Goal: Task Accomplishment & Management: Manage account settings

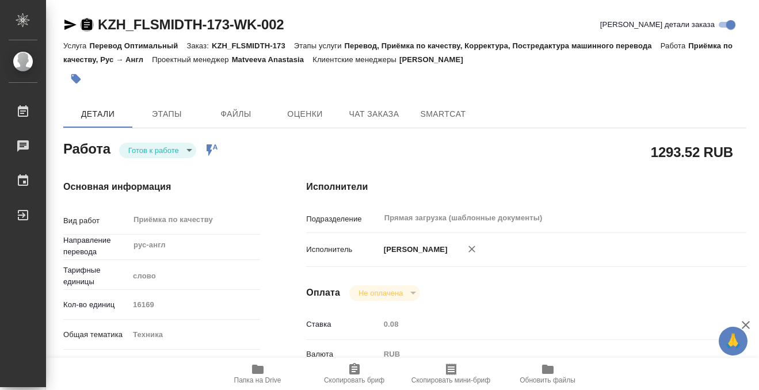
click at [86, 23] on icon "button" at bounding box center [87, 24] width 10 height 12
click at [80, 75] on icon "button" at bounding box center [76, 79] width 12 height 12
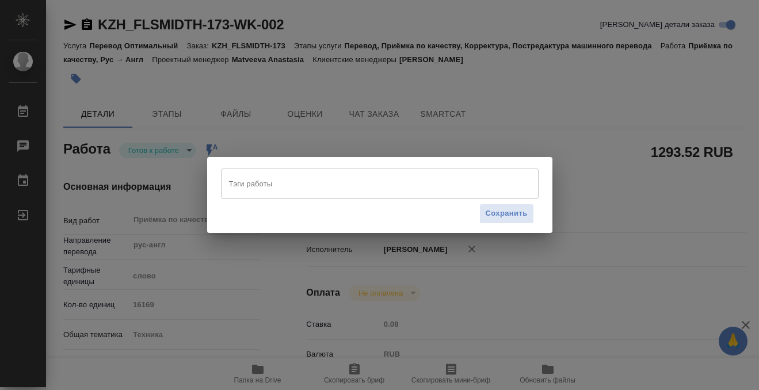
click at [276, 179] on input "Тэги работы" at bounding box center [368, 184] width 285 height 20
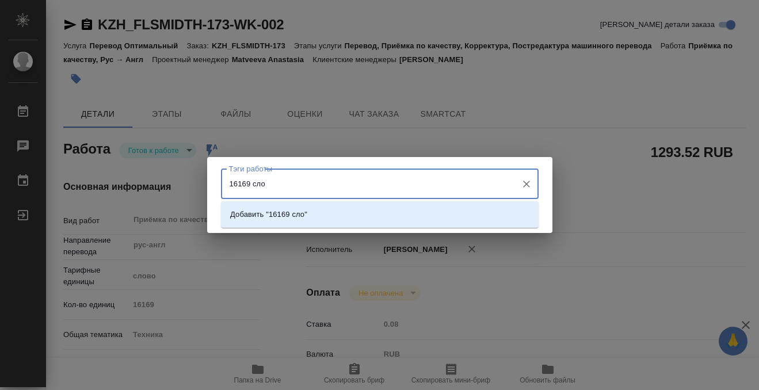
type input "16169 слов"
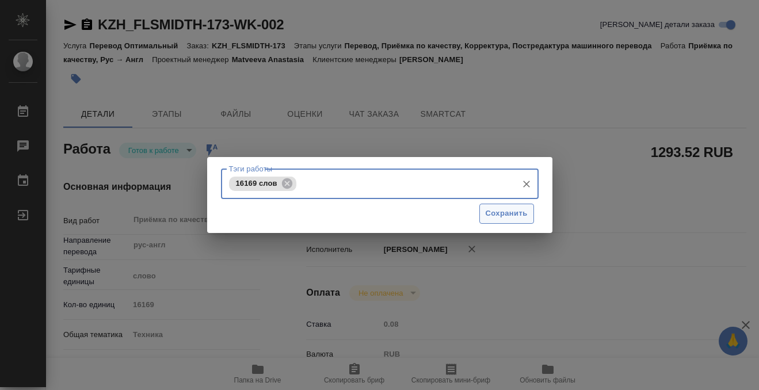
click at [503, 211] on span "Сохранить" at bounding box center [507, 213] width 42 height 13
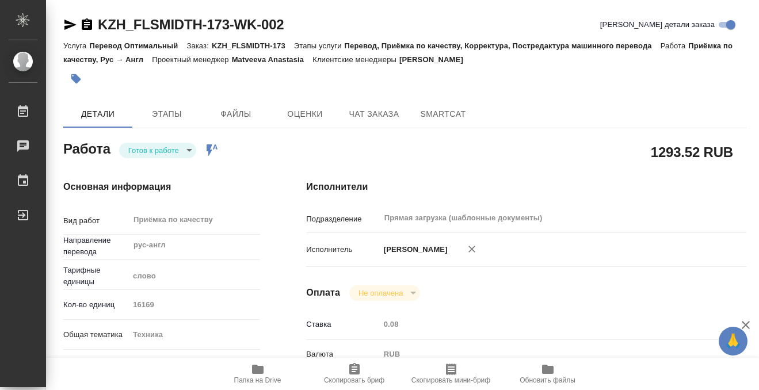
type input "readyForWork"
type input "рус-англ"
type input "5a8b1489cc6b4906c91bfd90"
type input "16169"
type input "tech"
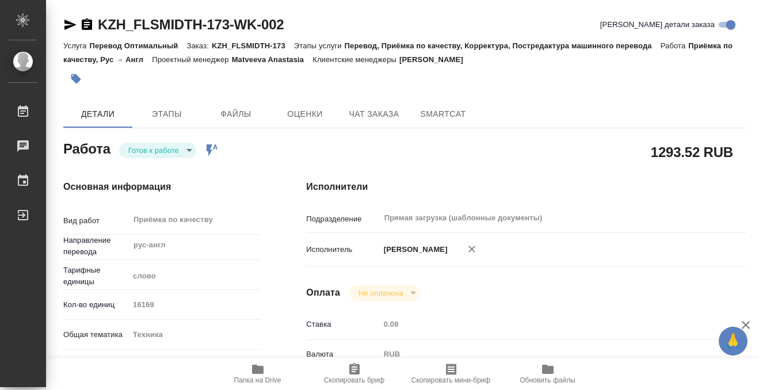
type input "5f647205b73bc97568ca66bc"
type input "21.08.2025 10:00"
type input "21.08.2025 15:00"
type input "22.08.2025 10:30"
type input "Прямая загрузка (шаблонные документы)"
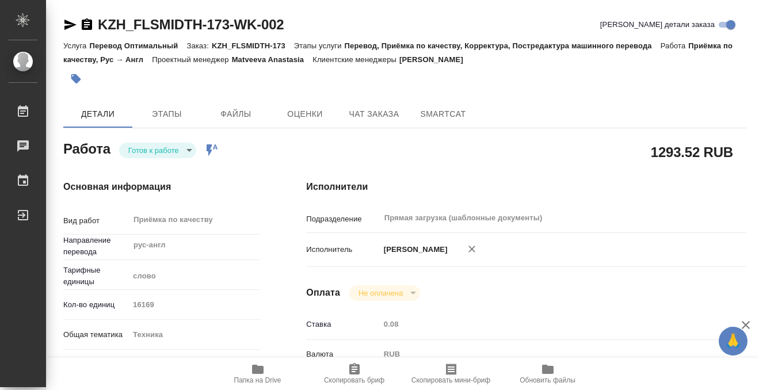
type input "notPayed"
type input "0.08"
type input "RUB"
type input "[PERSON_NAME]"
type input "KZH_FLSMIDTH-173"
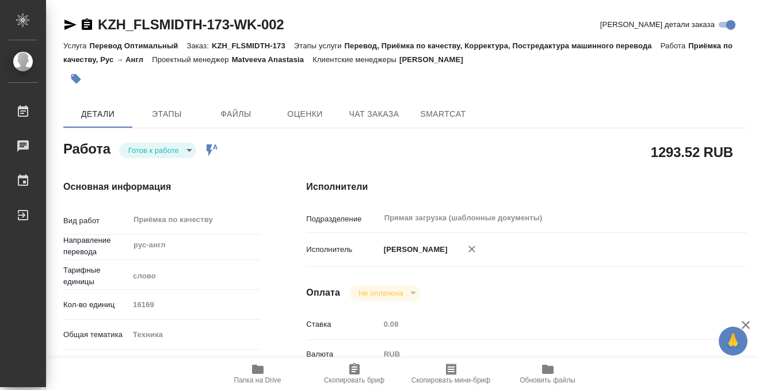
type input "Перевод Оптимальный"
type input "Перевод, Приёмка по качеству, Корректура, Постредактура машинного перевода"
type input "Асланукова Сати"
type input "Заборова Александра"
type input "/Clients/FLSMIDTH Kazakhstan/Orders/KZH_FLSMIDTH-173"
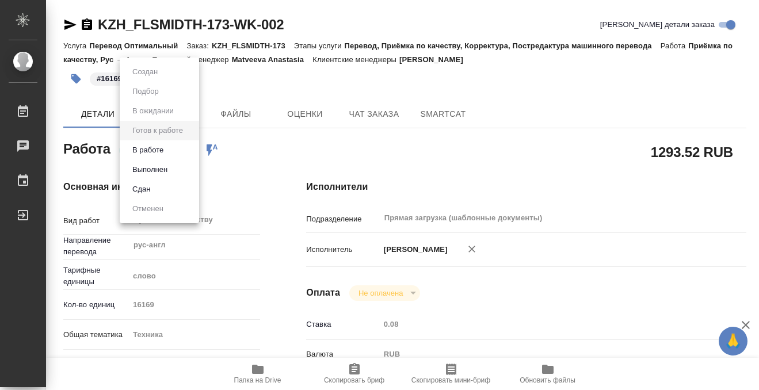
click at [180, 150] on body "🙏 .cls-1 fill:#fff; AWATERA Kobzeva Elizaveta Работы 0 Чаты График Выйти KZH_FL…" at bounding box center [379, 195] width 759 height 390
click at [175, 166] on li "Выполнен" at bounding box center [159, 170] width 79 height 20
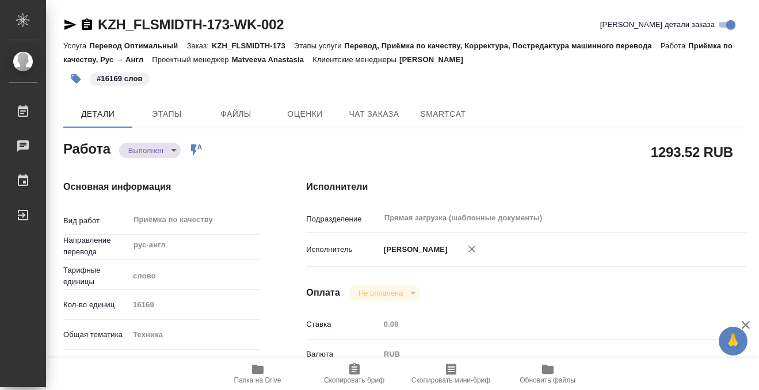
type textarea "x"
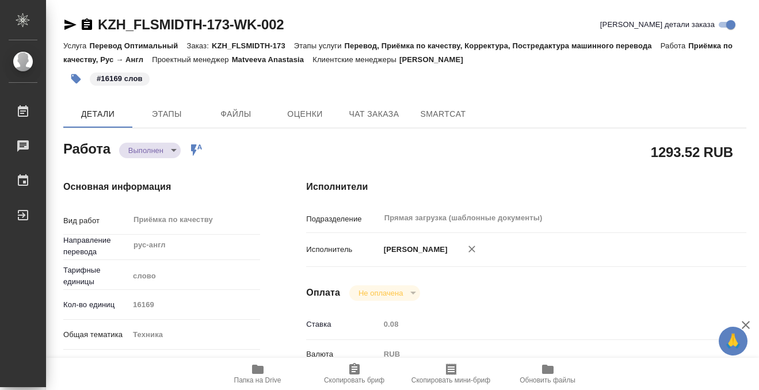
click at [264, 367] on icon "button" at bounding box center [258, 370] width 14 height 14
click at [87, 22] on icon "button" at bounding box center [87, 25] width 14 height 14
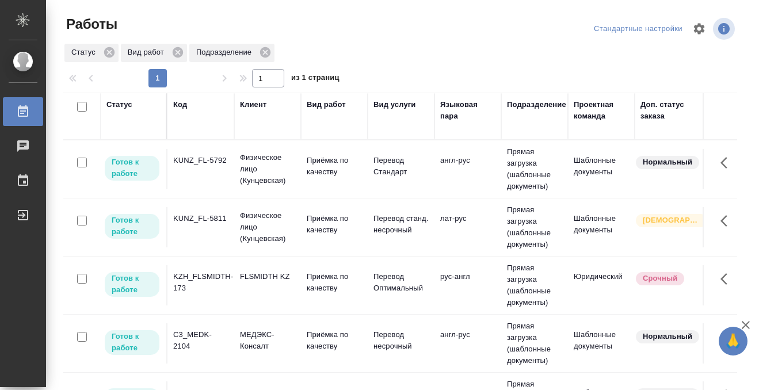
click at [219, 166] on div "KUNZ_FL-5811" at bounding box center [200, 161] width 55 height 12
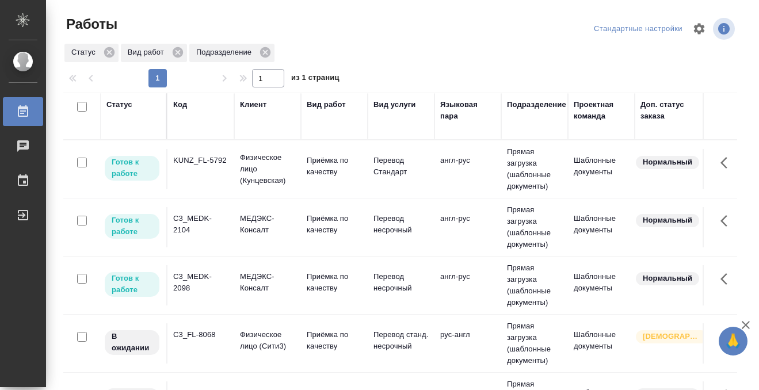
click at [196, 180] on td "KUNZ_FL-5792" at bounding box center [200, 169] width 67 height 40
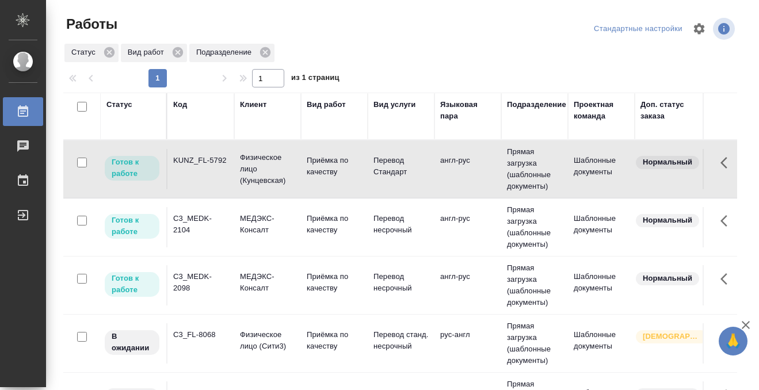
click at [196, 179] on td "KUNZ_FL-5792" at bounding box center [200, 169] width 67 height 40
click at [212, 166] on div "C3_MEDK-2104" at bounding box center [200, 161] width 55 height 12
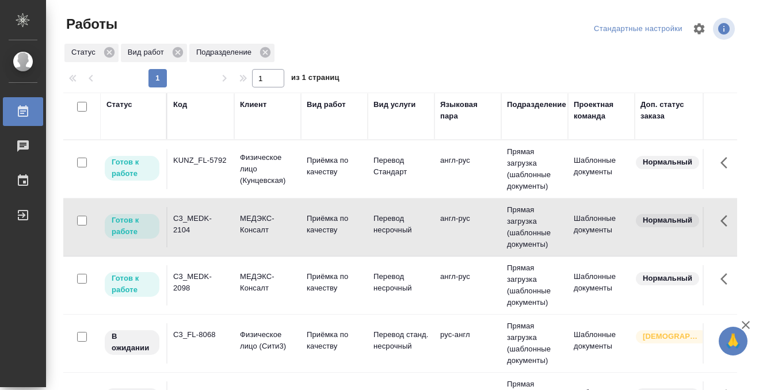
click at [210, 166] on div "C3_MEDK-2104" at bounding box center [200, 161] width 55 height 12
click at [219, 166] on div "C3_MEDK-2098" at bounding box center [200, 161] width 55 height 12
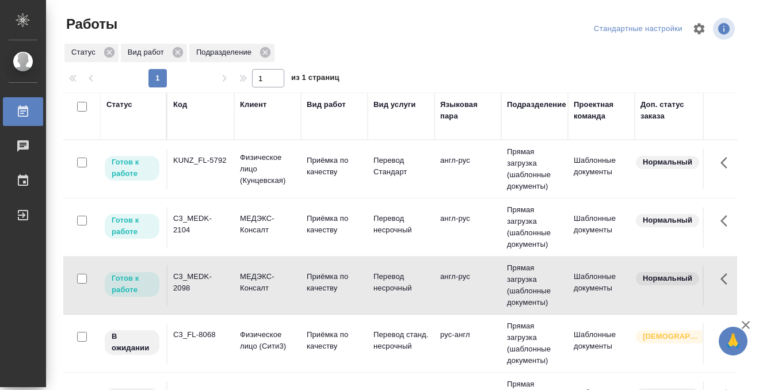
click at [219, 166] on div "C3_MEDK-2098" at bounding box center [200, 161] width 55 height 12
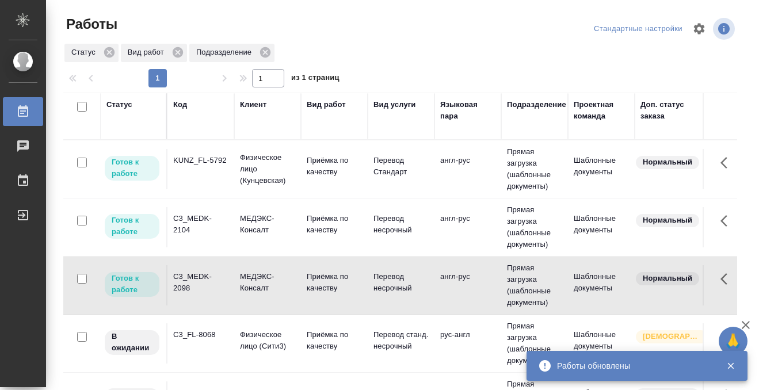
click at [219, 166] on div "C3_MEDK-2098" at bounding box center [200, 161] width 55 height 12
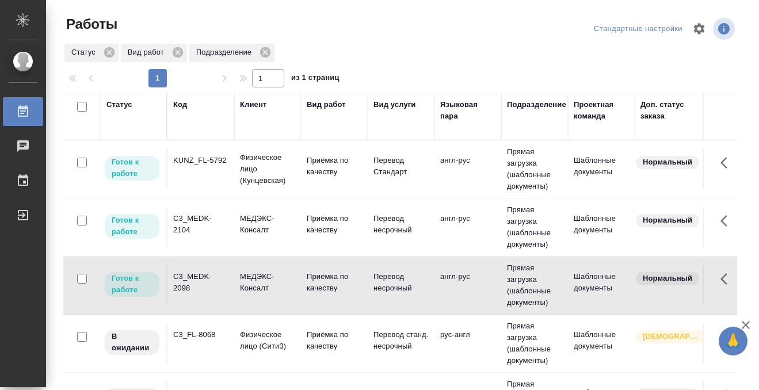
click at [208, 165] on div "KUNZ_FL-5792" at bounding box center [200, 161] width 55 height 12
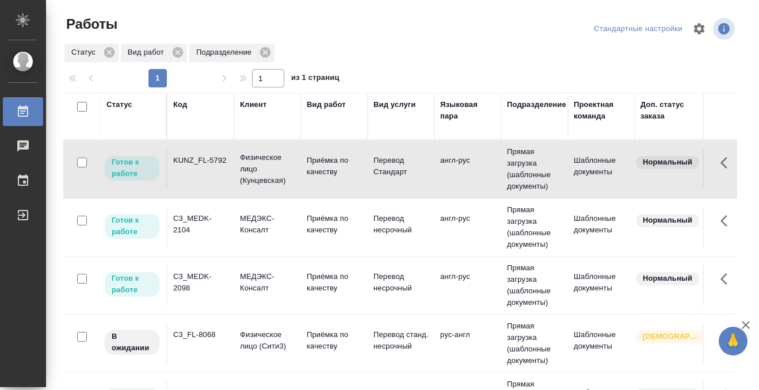
click at [209, 172] on td "KUNZ_FL-5792" at bounding box center [200, 169] width 67 height 40
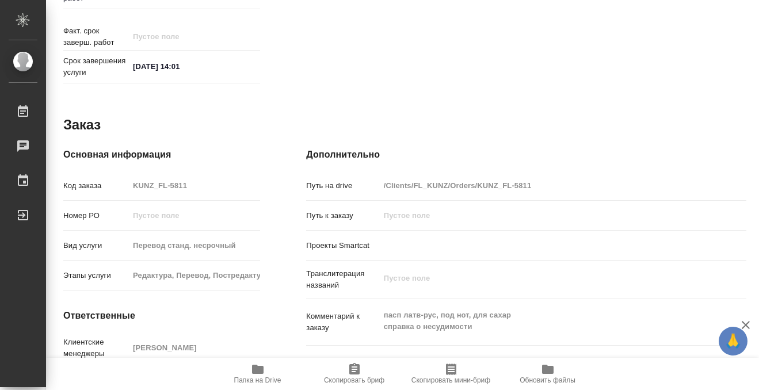
scroll to position [615, 0]
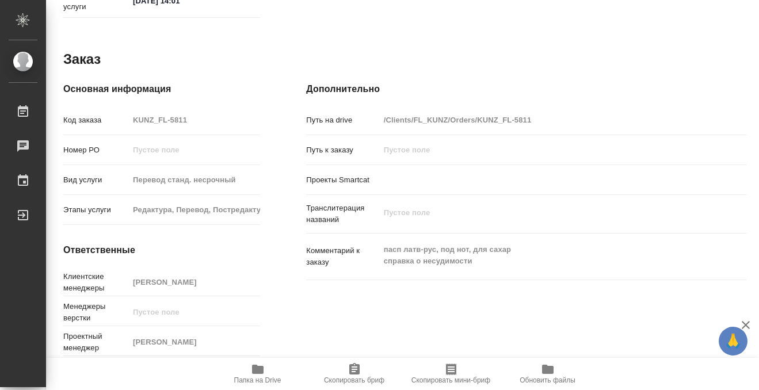
click at [263, 371] on icon "button" at bounding box center [258, 369] width 12 height 9
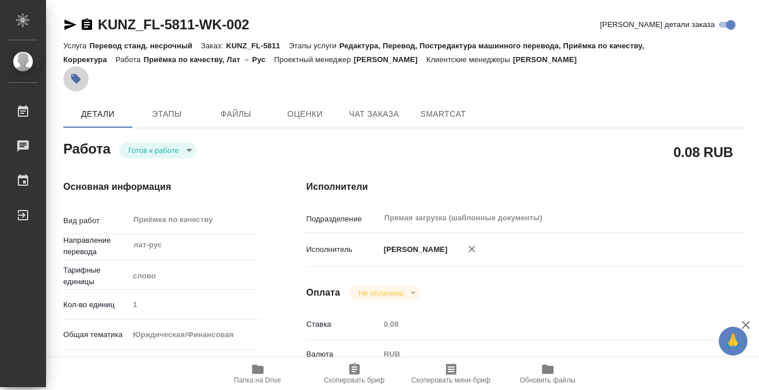
click at [73, 82] on icon "button" at bounding box center [76, 79] width 12 height 12
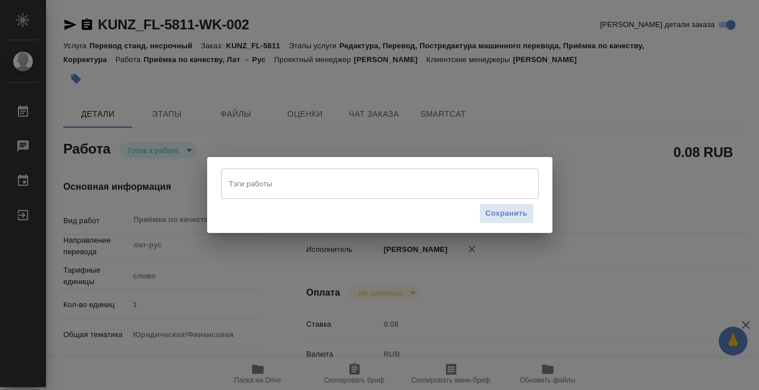
click at [335, 194] on div "Тэги работы" at bounding box center [380, 184] width 318 height 30
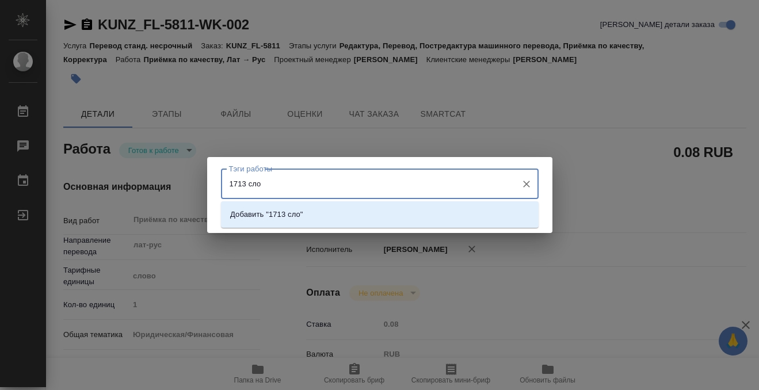
type input "1713 слов"
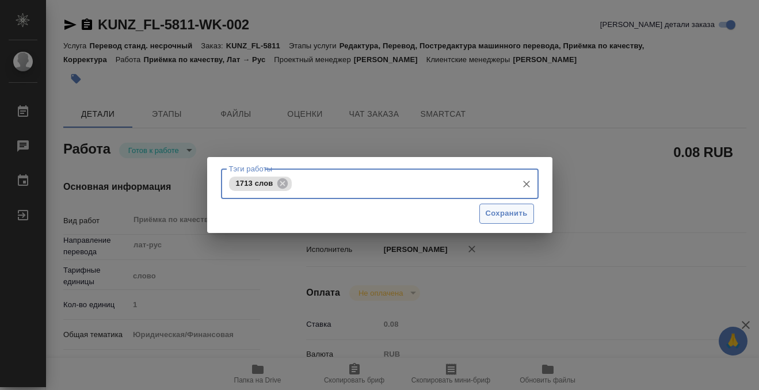
click at [527, 212] on span "Сохранить" at bounding box center [507, 213] width 42 height 13
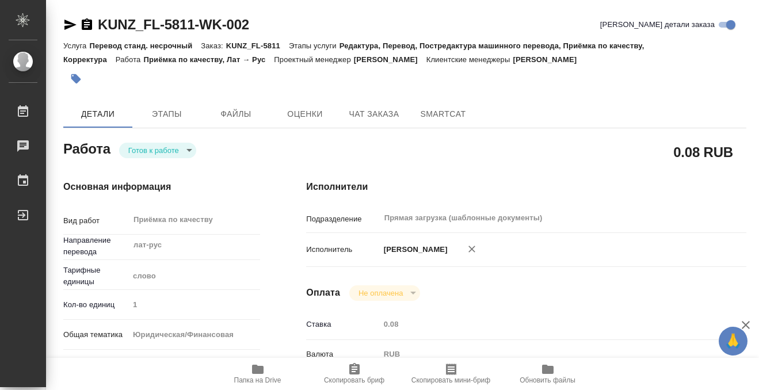
type input "readyForWork"
type input "лат-рус"
type input "5a8b1489cc6b4906c91bfd90"
type input "1"
type input "yr-fn"
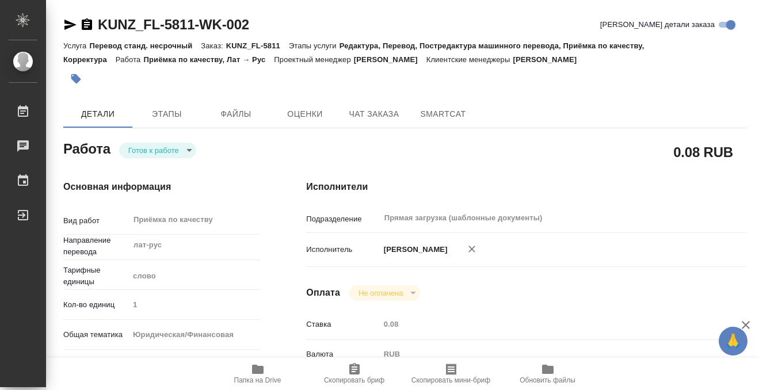
type input "5a8b8b956a9677013d343cfe"
checkbox input "true"
type input "[DATE] 13:00"
type input "21.08.2025 14:00"
type input "21.08.2025 14:01"
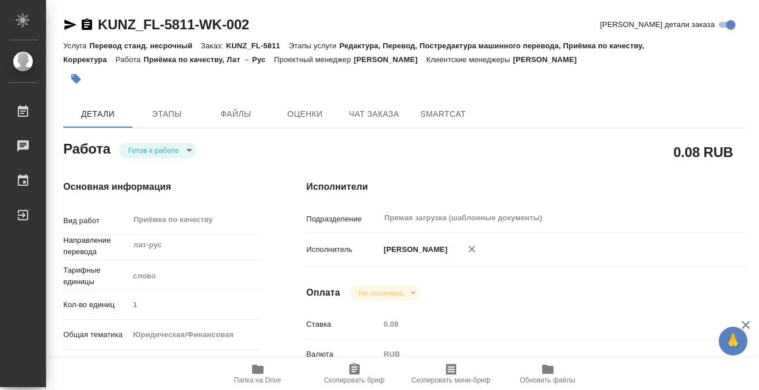
type input "Прямая загрузка (шаблонные документы)"
type input "notPayed"
type input "0.08"
type input "RUB"
type input "[PERSON_NAME]"
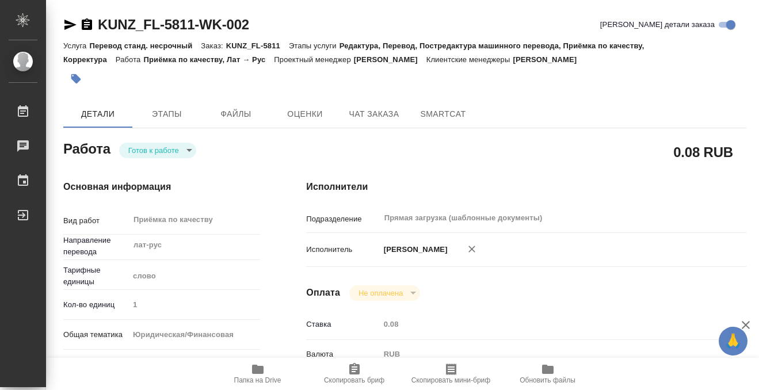
type input "KUNZ_FL-5811"
type input "Перевод станд. несрочный"
type input "Редактура, Перевод, Постредактура машинного перевода, Приёмка по качеству, Корр…"
type input "Веселова Юлия"
type input "/Clients/FL_KUNZ/Orders/KUNZ_FL-5811"
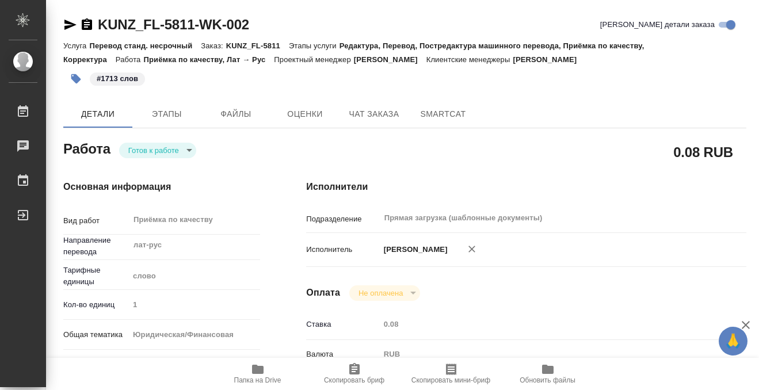
click at [143, 150] on body "🙏 .cls-1 fill:#fff; AWATERA Kobzeva Elizaveta Работы 0 Чаты График Выйти KUNZ_F…" at bounding box center [379, 195] width 759 height 390
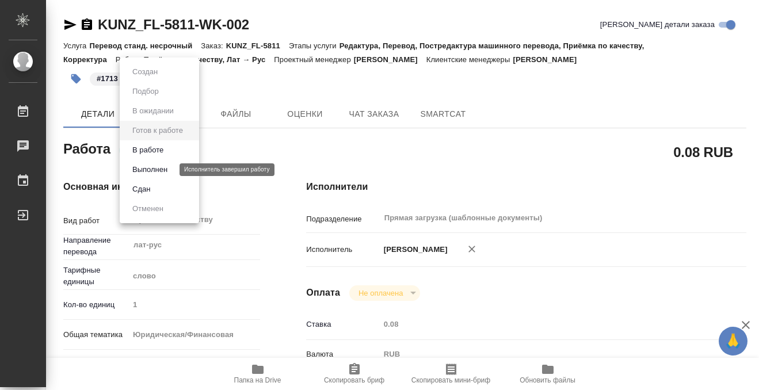
click at [154, 167] on button "Выполнен" at bounding box center [150, 169] width 42 height 13
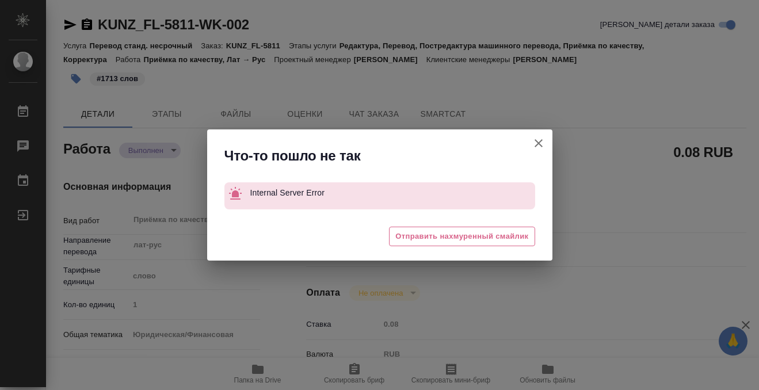
type textarea "x"
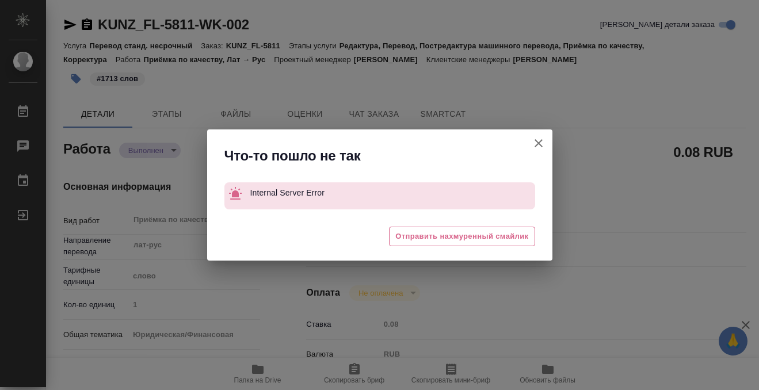
type textarea "x"
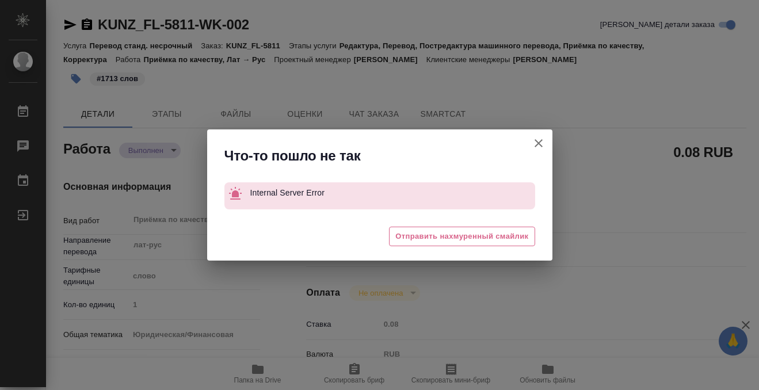
click at [538, 142] on icon "button" at bounding box center [539, 143] width 8 height 8
type textarea "x"
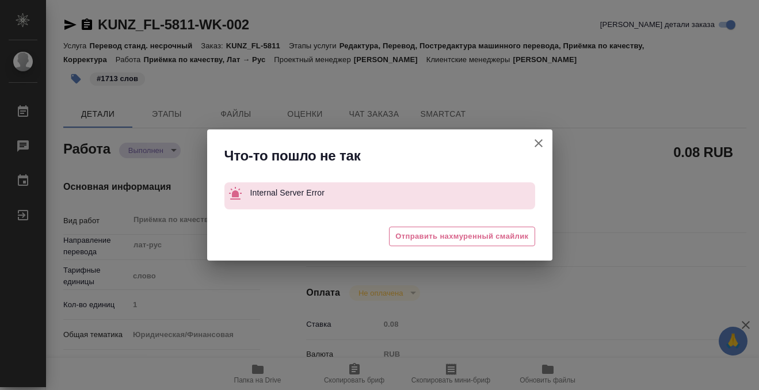
type textarea "x"
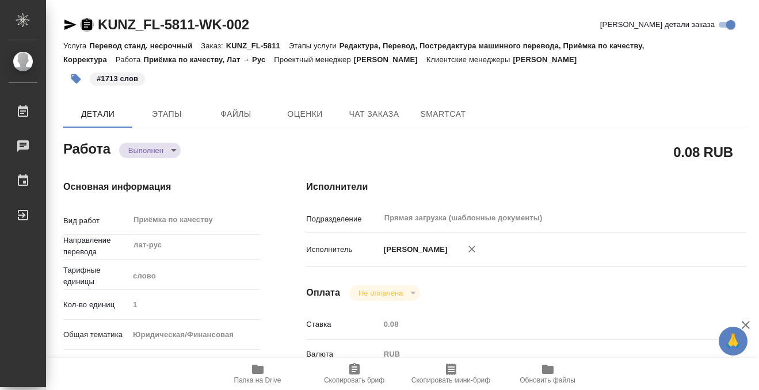
click at [86, 19] on icon "button" at bounding box center [87, 24] width 10 height 12
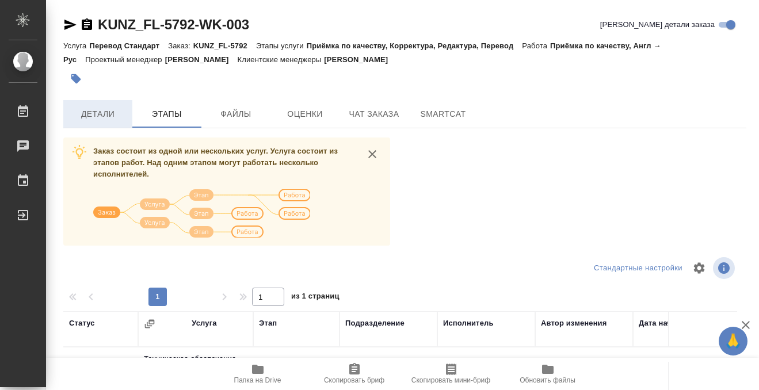
click at [90, 120] on span "Детали" at bounding box center [97, 114] width 55 height 14
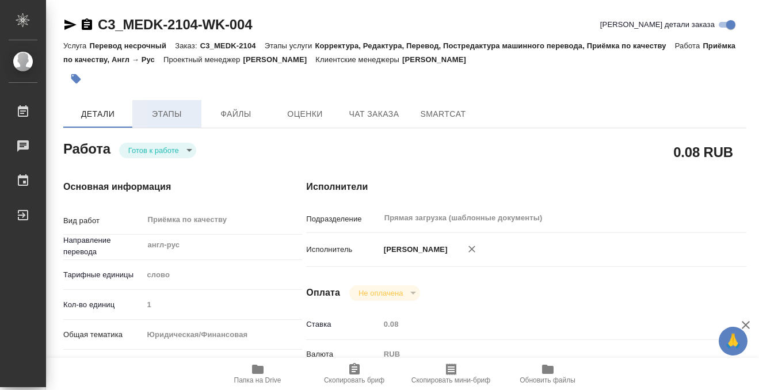
click at [144, 119] on span "Этапы" at bounding box center [166, 114] width 55 height 14
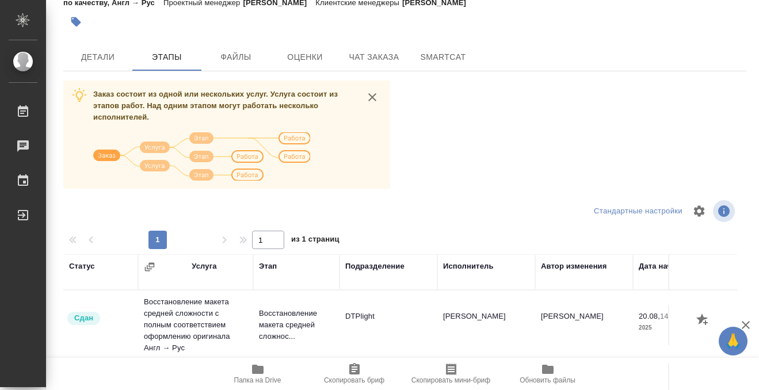
scroll to position [210, 0]
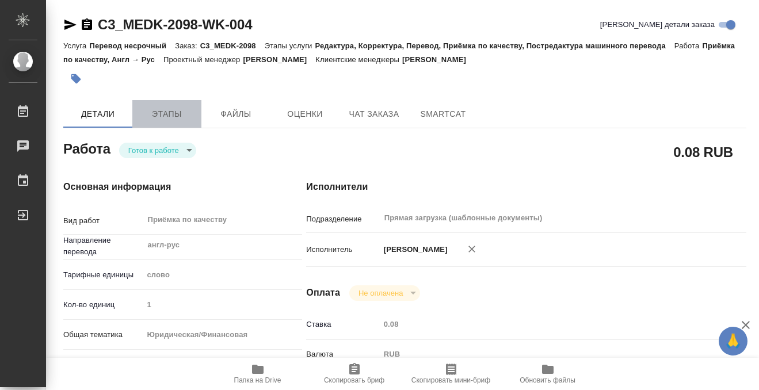
click at [178, 108] on span "Этапы" at bounding box center [166, 114] width 55 height 14
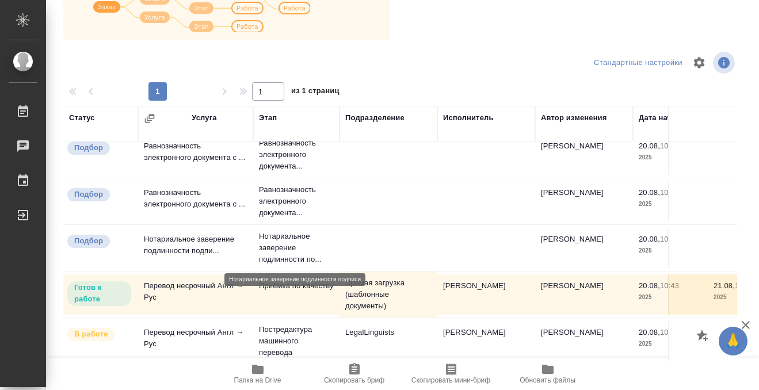
scroll to position [210, 0]
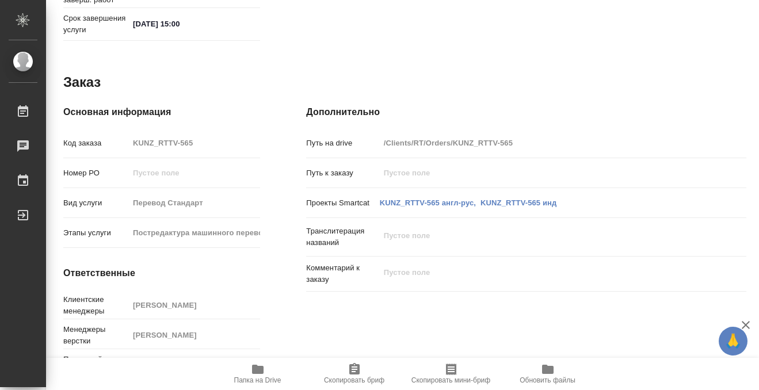
scroll to position [615, 0]
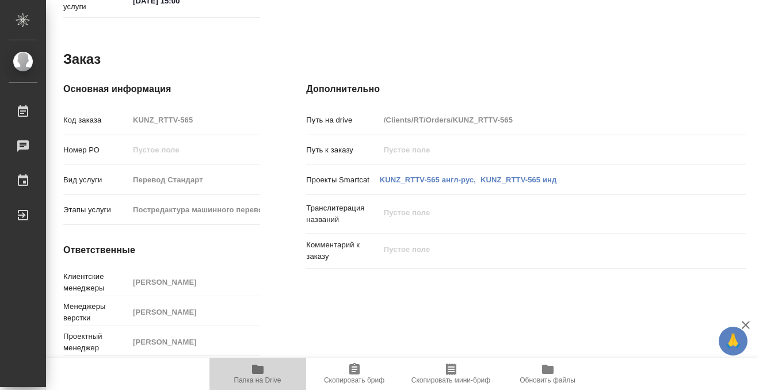
click at [247, 369] on span "Папка на Drive" at bounding box center [257, 374] width 83 height 22
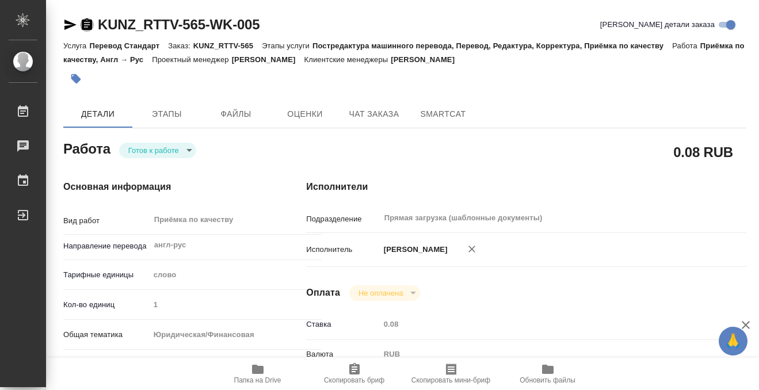
click at [87, 25] on icon "button" at bounding box center [87, 25] width 14 height 14
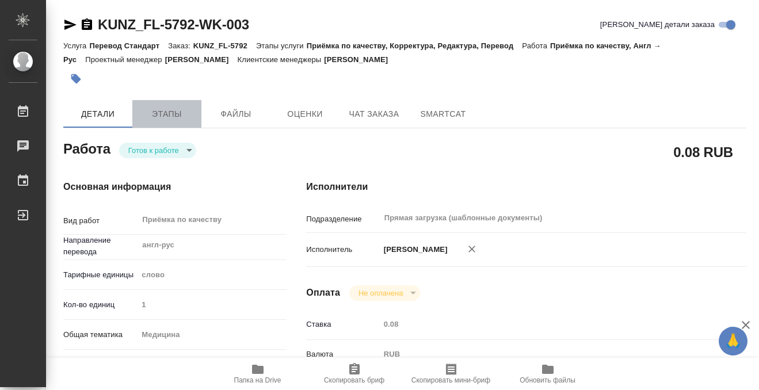
click at [154, 109] on span "Этапы" at bounding box center [166, 114] width 55 height 14
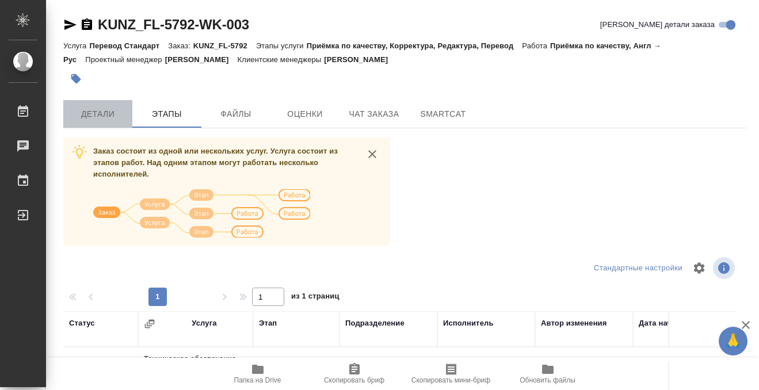
click at [105, 105] on button "Детали" at bounding box center [97, 114] width 69 height 28
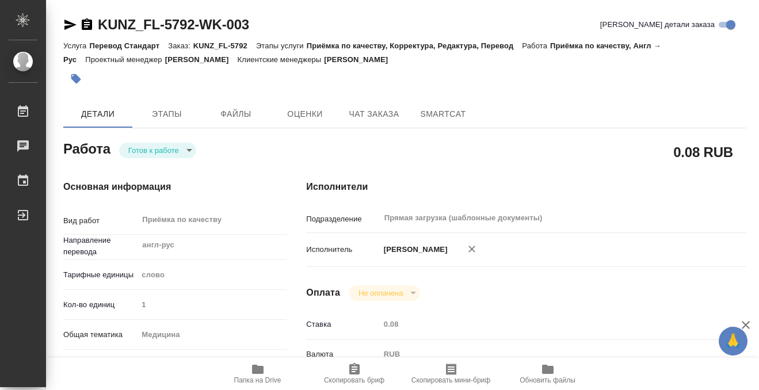
type textarea "x"
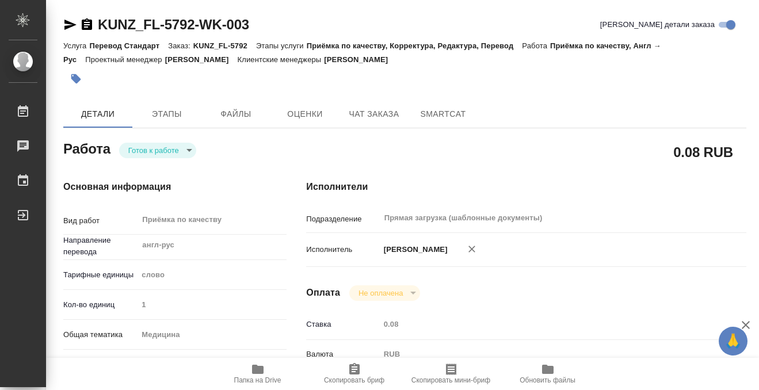
click at [256, 369] on icon "button" at bounding box center [258, 369] width 12 height 9
click at [85, 23] on icon "button" at bounding box center [87, 24] width 10 height 12
